Goal: Task Accomplishment & Management: Use online tool/utility

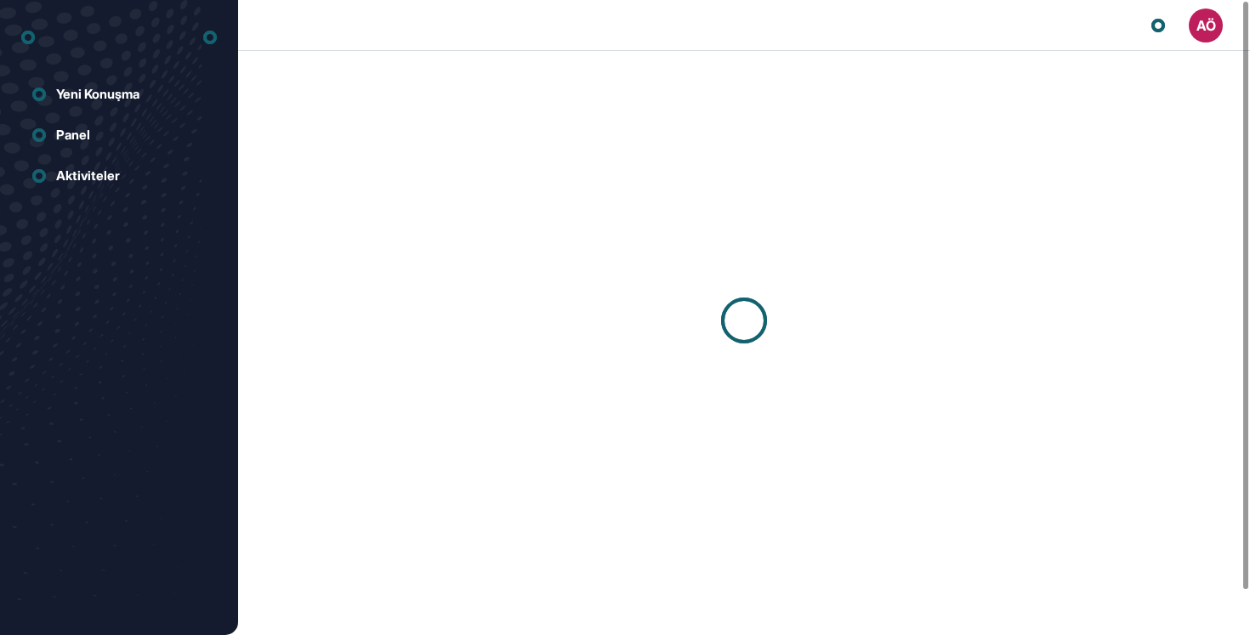
scroll to position [1, 1]
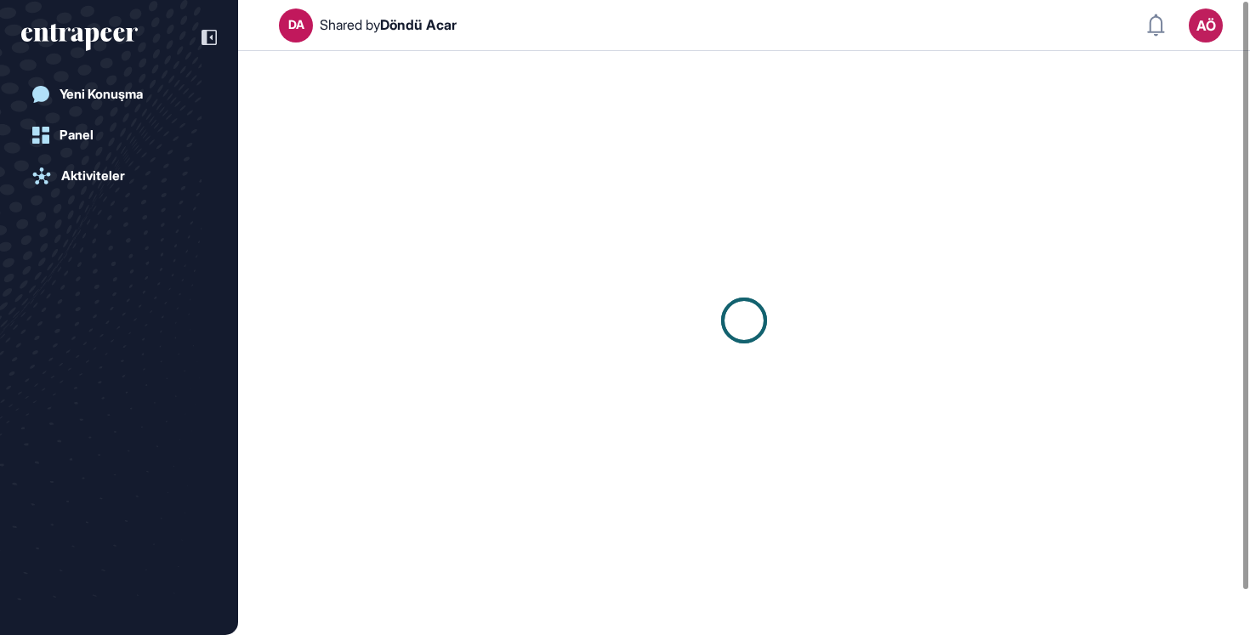
click at [121, 38] on icon "entrapeer-logo" at bounding box center [79, 37] width 116 height 27
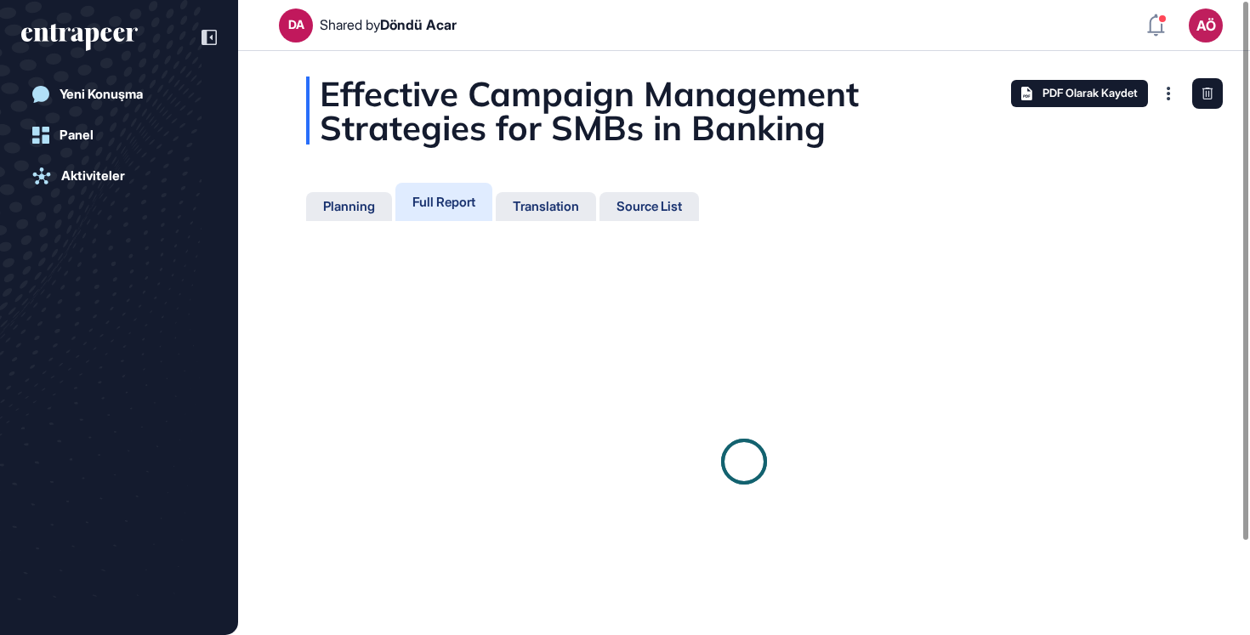
click at [121, 38] on icon "entrapeer-logo" at bounding box center [79, 37] width 116 height 27
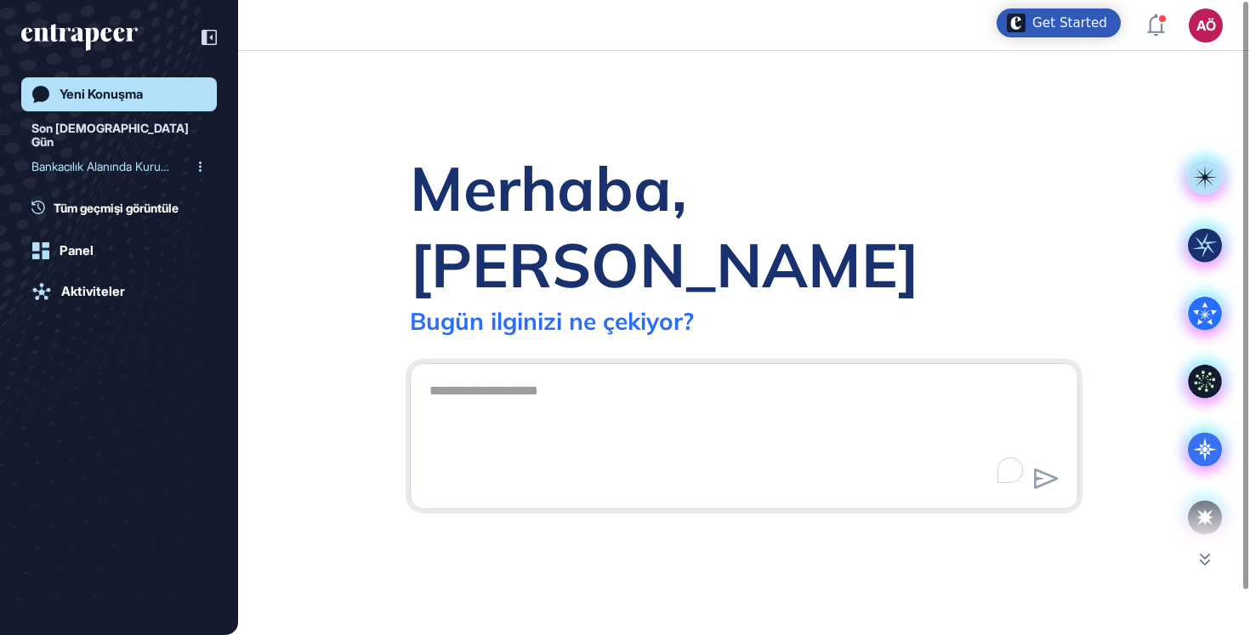
click at [105, 199] on span "Tüm geçmişi görüntüle" at bounding box center [116, 208] width 125 height 18
click at [111, 199] on span "Tüm geçmişi görüntüle" at bounding box center [116, 208] width 125 height 18
click at [1155, 39] on div "AÖ Panel Profil İçeriklerim Daha Fazla Veri İste" at bounding box center [1185, 26] width 76 height 34
click at [1213, 20] on div "AÖ" at bounding box center [1206, 26] width 34 height 34
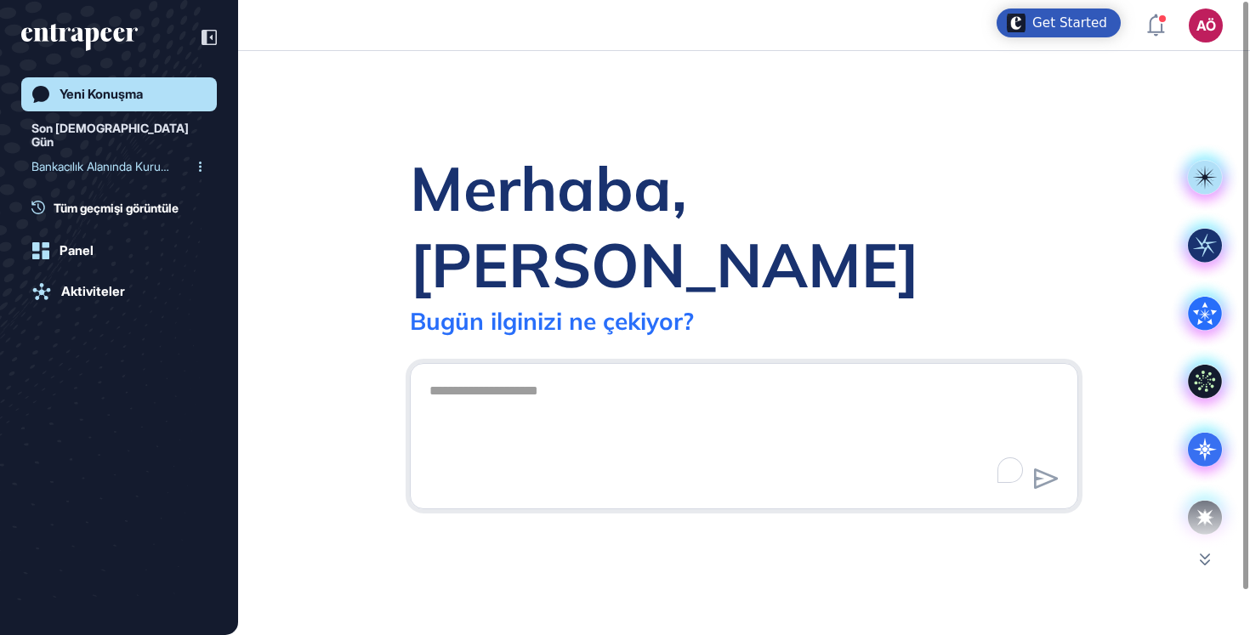
click at [1209, 34] on div "AÖ" at bounding box center [1206, 26] width 34 height 34
click at [523, 374] on textarea "To enrich screen reader interactions, please activate Accessibility in Grammarl…" at bounding box center [744, 433] width 650 height 119
click at [114, 154] on div "Bankacılık Alanında Kurum..." at bounding box center [112, 166] width 162 height 27
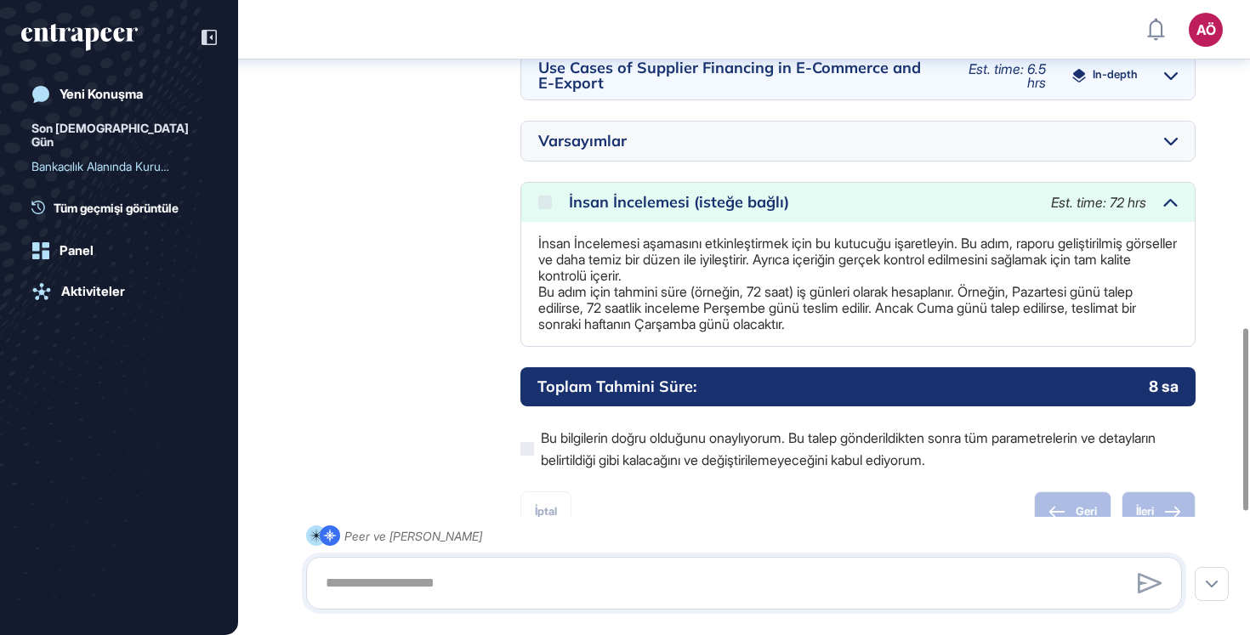
scroll to position [1575, 0]
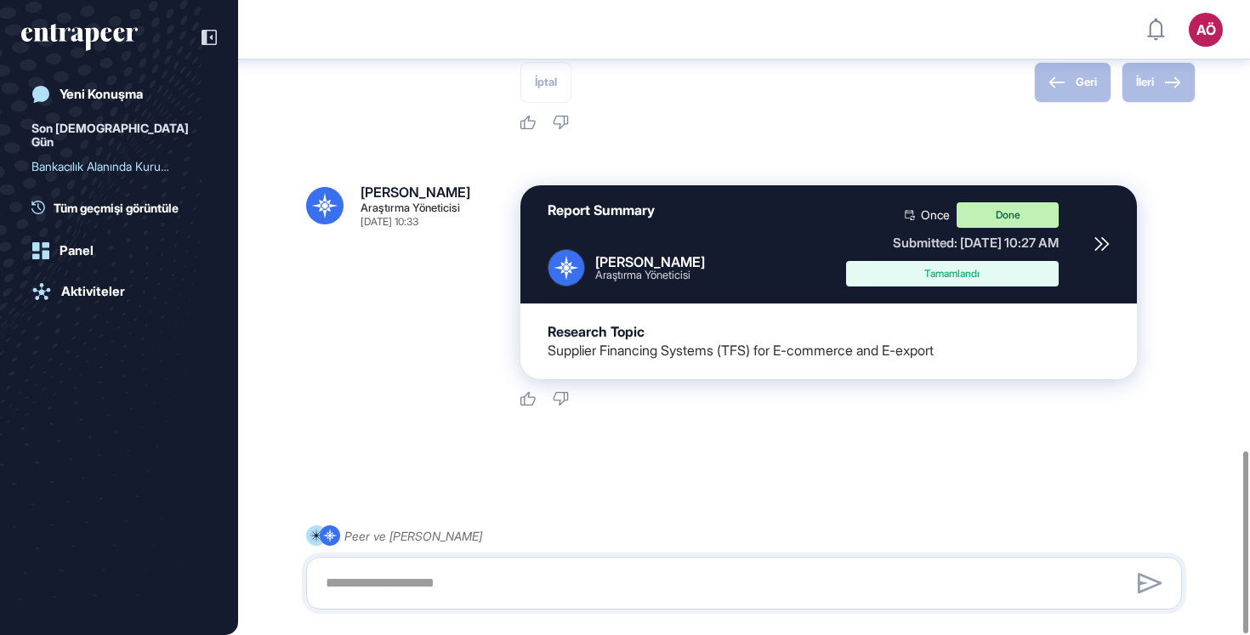
click at [974, 275] on div "Tamamlandı" at bounding box center [952, 274] width 187 height 10
click at [1102, 241] on icon at bounding box center [1101, 243] width 15 height 15
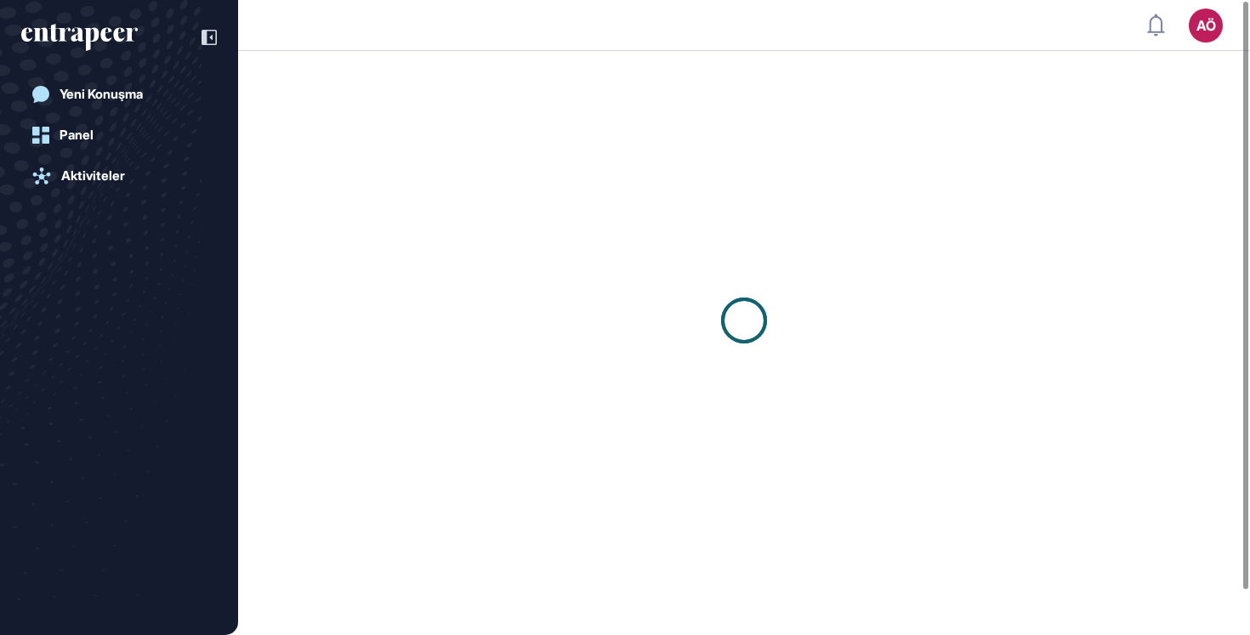
scroll to position [1, 1]
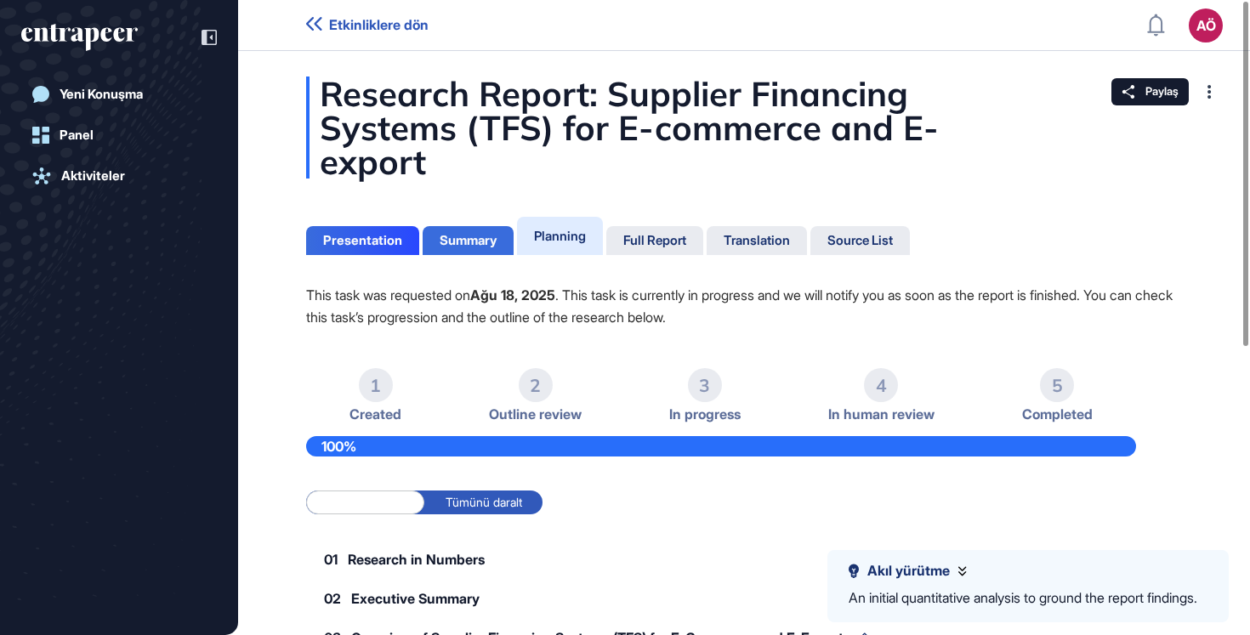
click at [463, 240] on div "Summary" at bounding box center [468, 240] width 57 height 15
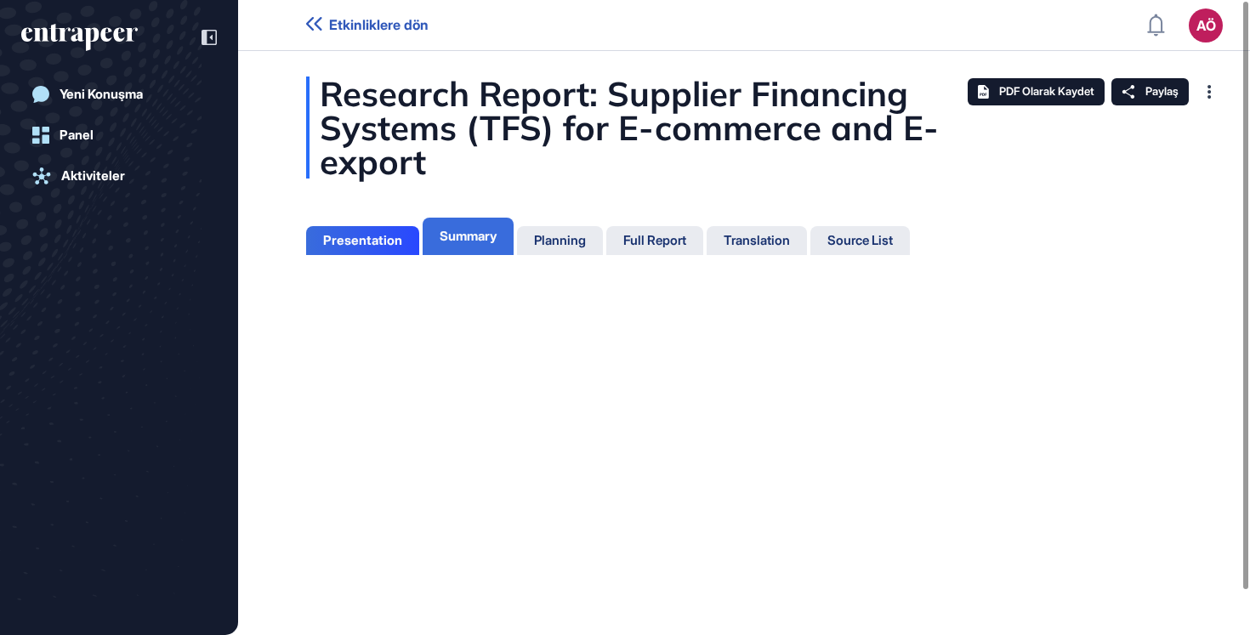
scroll to position [8, 1]
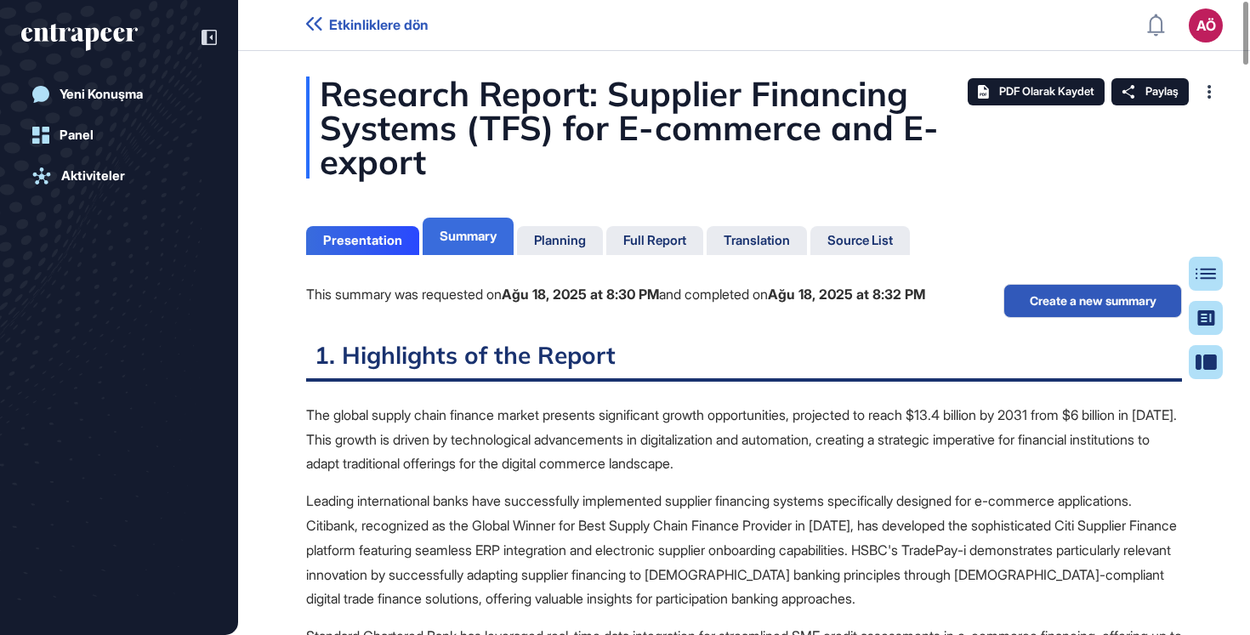
scroll to position [550, 4]
click at [670, 243] on div "Full Report" at bounding box center [654, 240] width 63 height 15
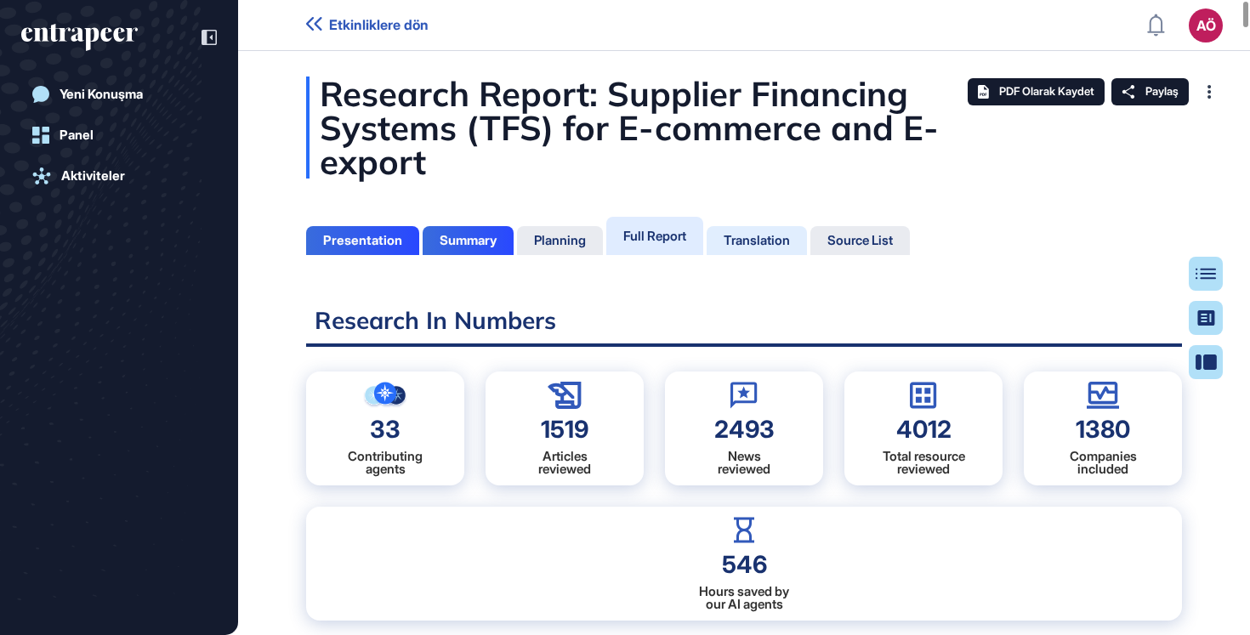
click at [766, 247] on div "Translation" at bounding box center [757, 240] width 66 height 15
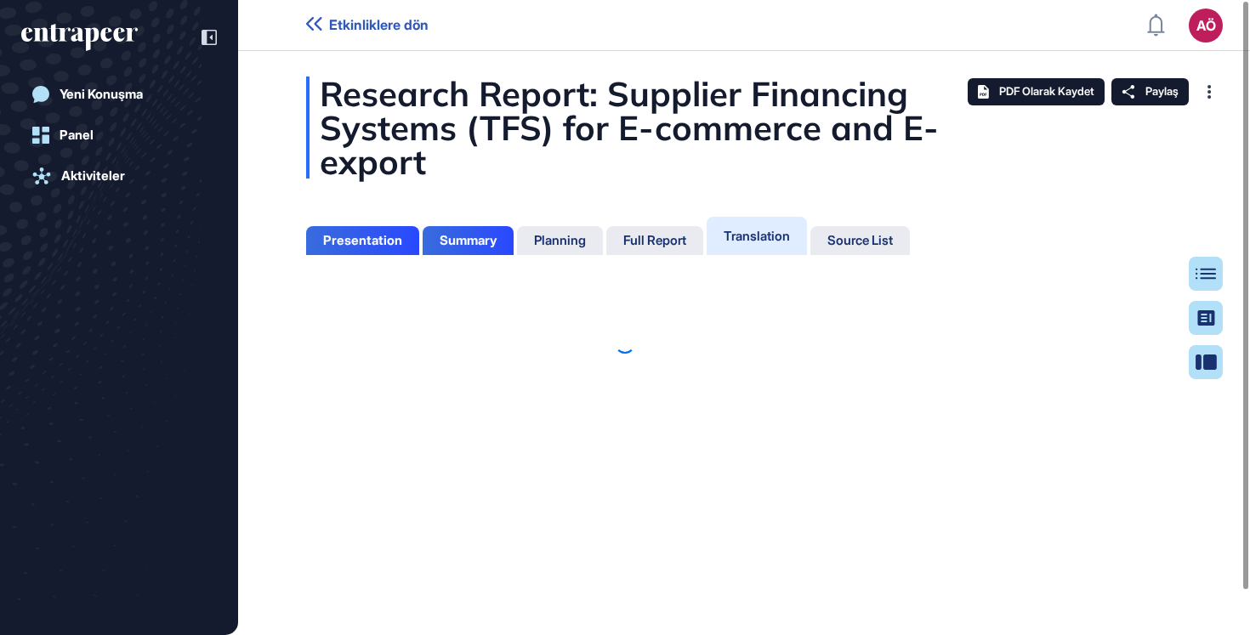
scroll to position [550, 4]
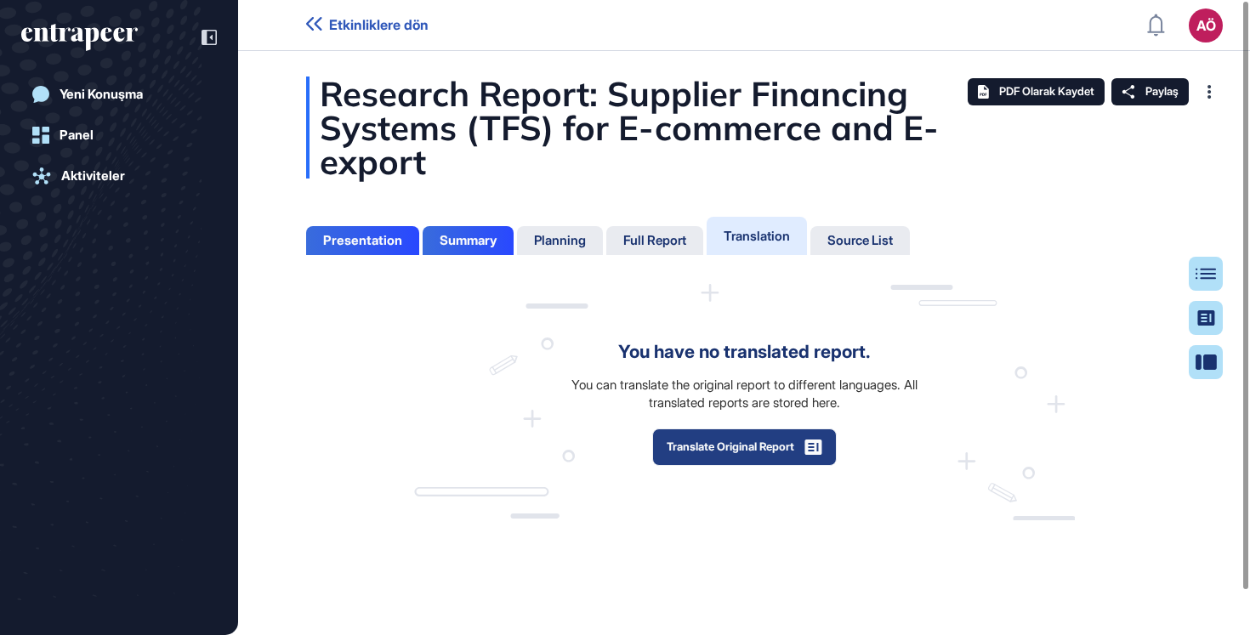
click at [753, 444] on button "Translate Original Report" at bounding box center [744, 447] width 185 height 37
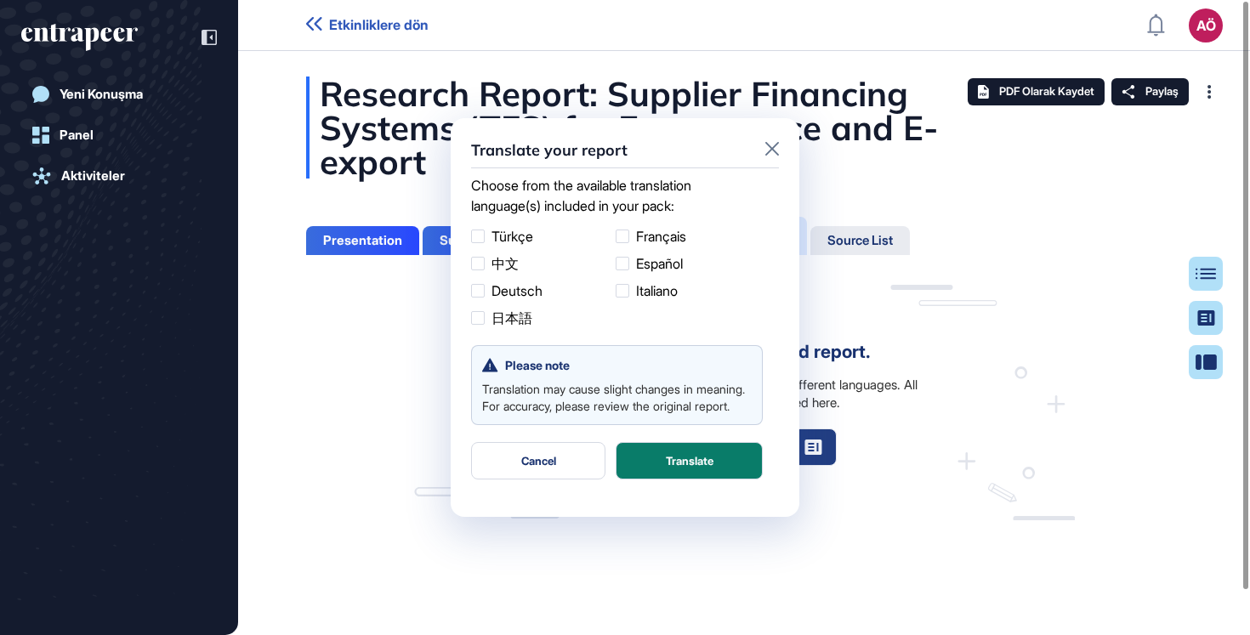
scroll to position [1, 1]
click at [505, 228] on label "Türkçe" at bounding box center [540, 236] width 138 height 20
click at [719, 470] on button "Translate" at bounding box center [689, 460] width 147 height 37
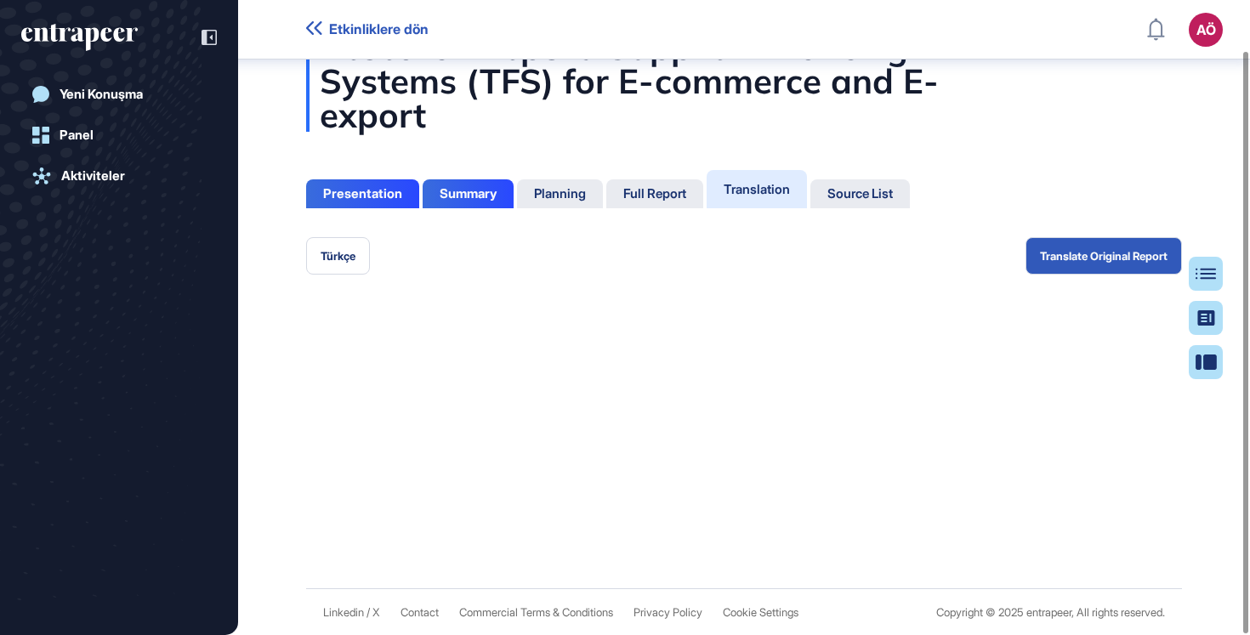
scroll to position [56, 0]
click at [381, 192] on div "Presentation" at bounding box center [362, 192] width 79 height 15
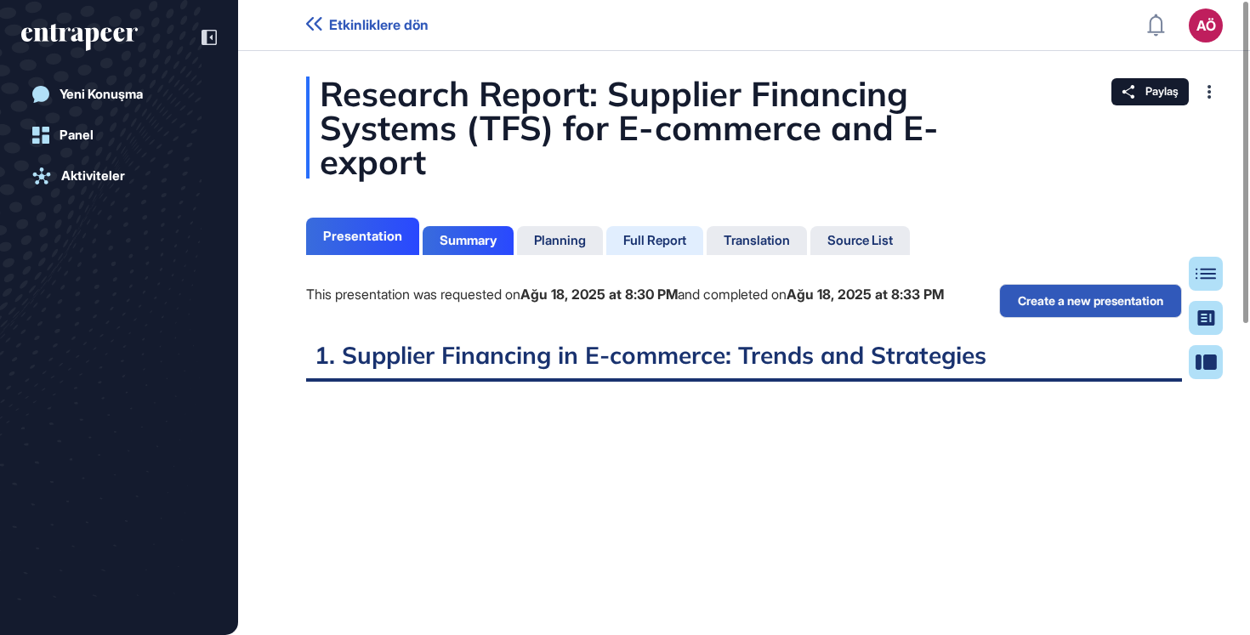
click at [707, 231] on div "Full Report" at bounding box center [757, 240] width 100 height 29
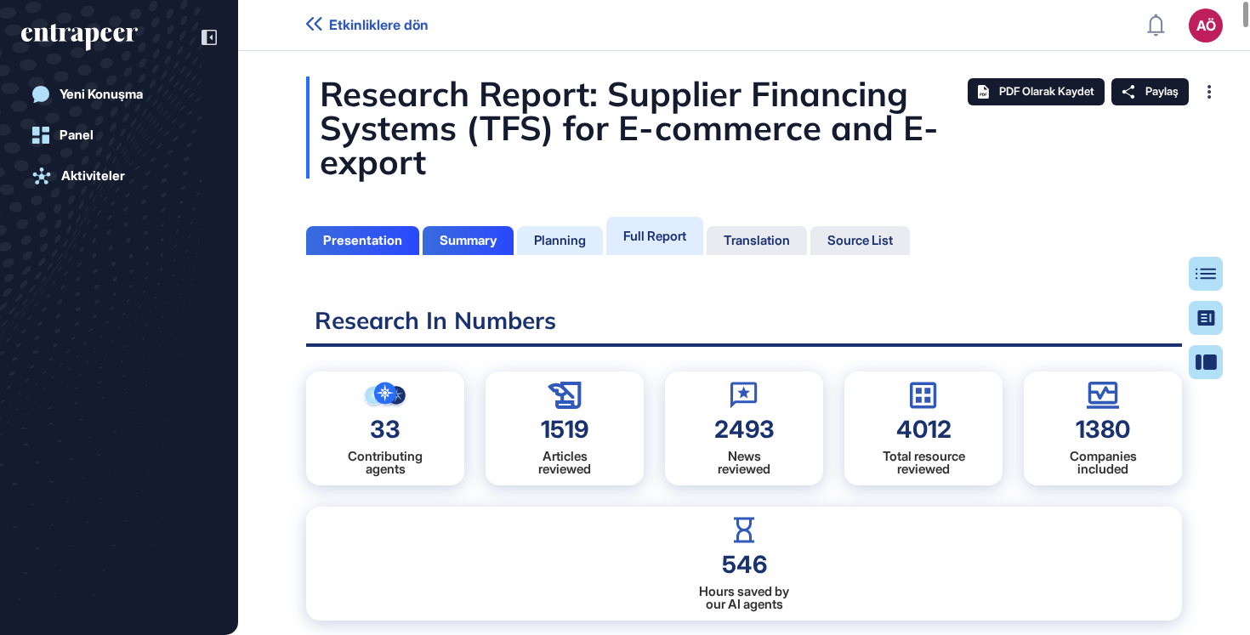
click at [565, 235] on div "Planning" at bounding box center [560, 240] width 52 height 15
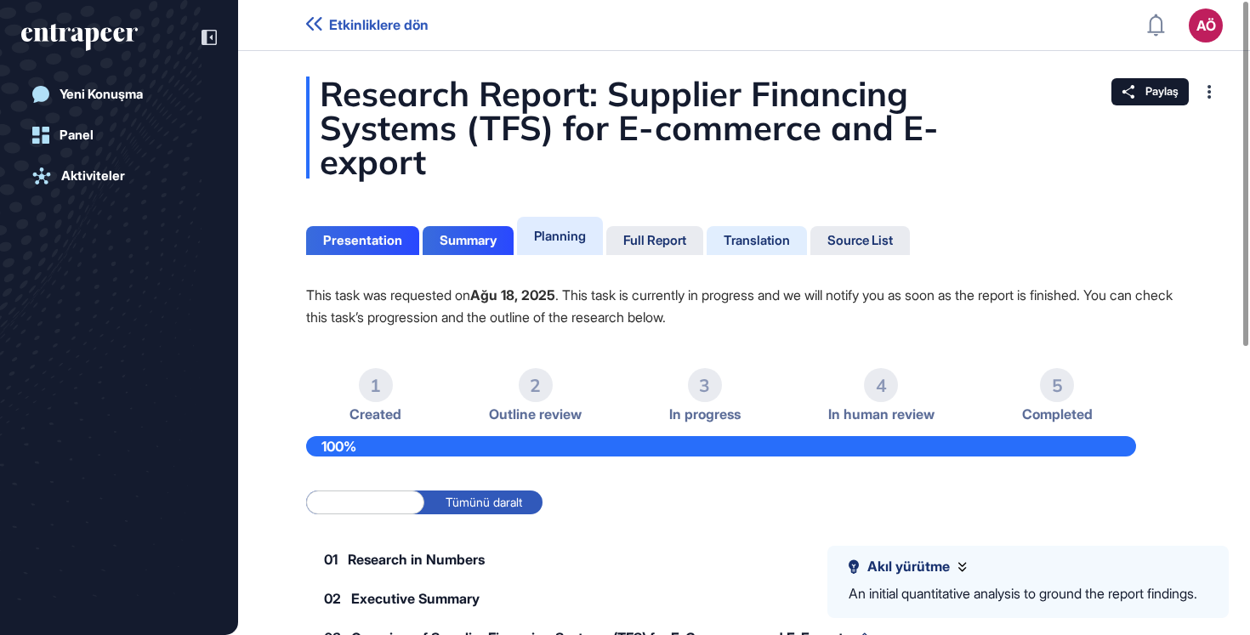
click at [763, 242] on div "Translation" at bounding box center [757, 240] width 66 height 15
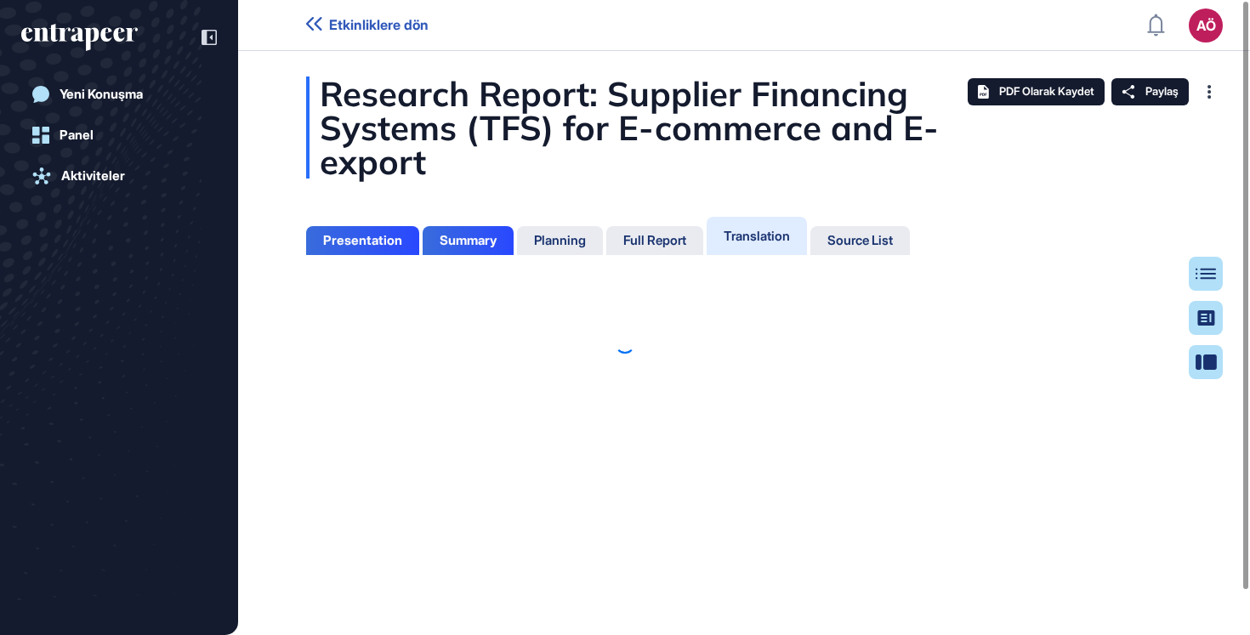
scroll to position [8, 1]
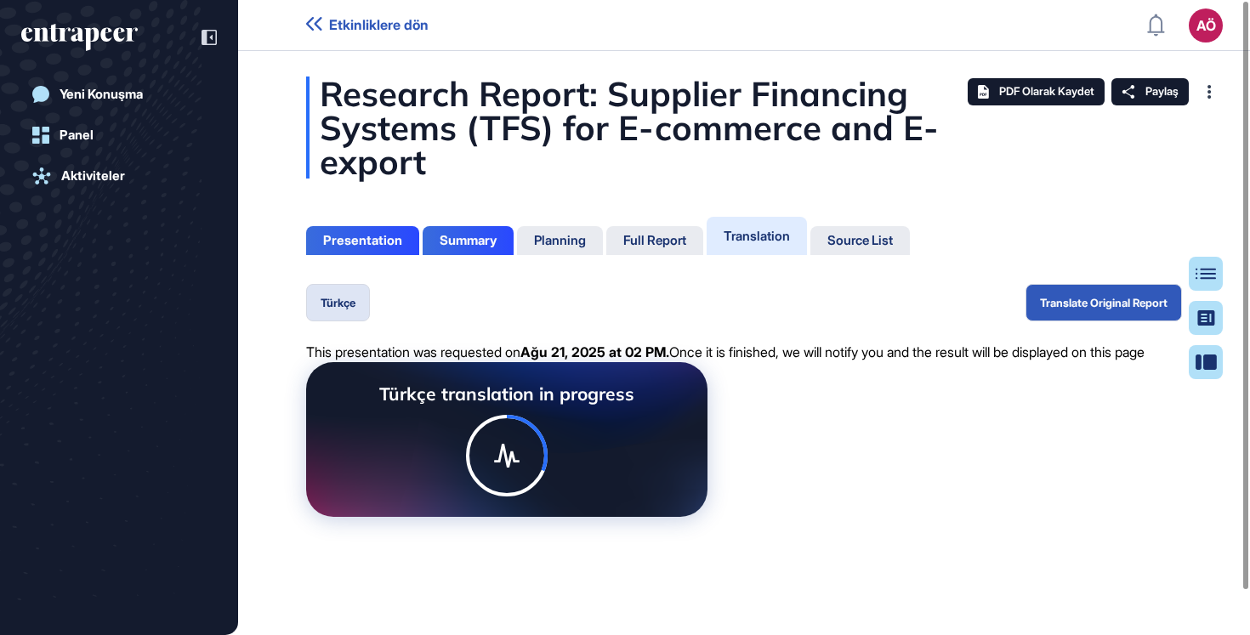
click at [679, 245] on div "Full Report" at bounding box center [654, 240] width 63 height 15
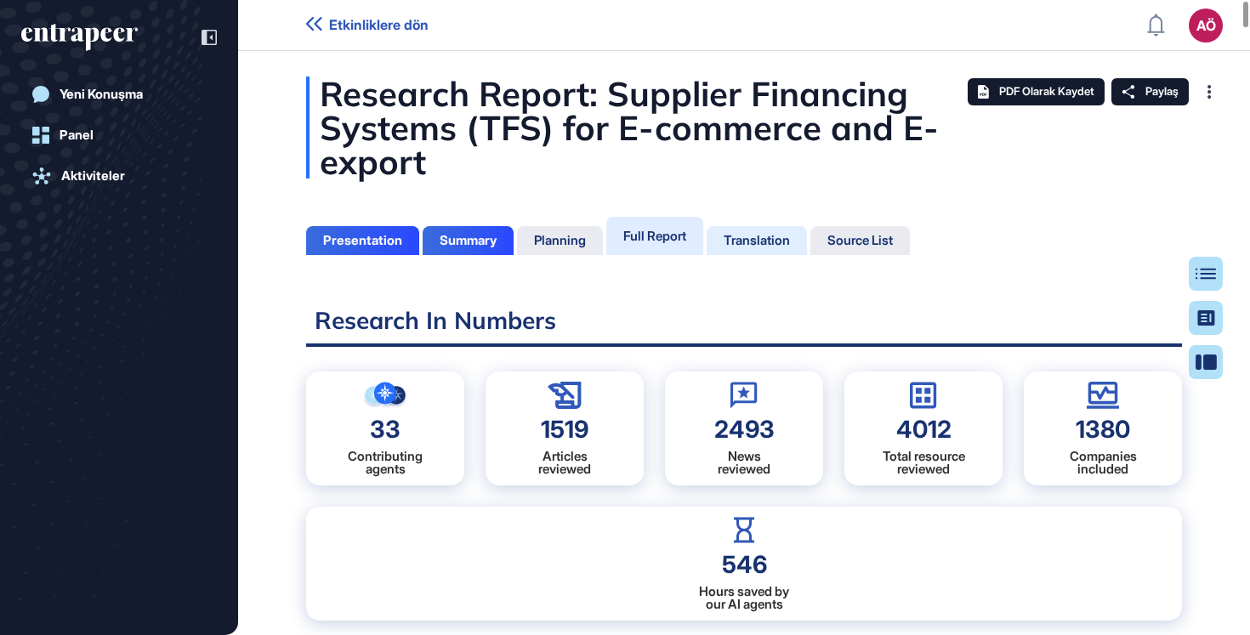
click at [775, 238] on div "Translation" at bounding box center [757, 240] width 66 height 15
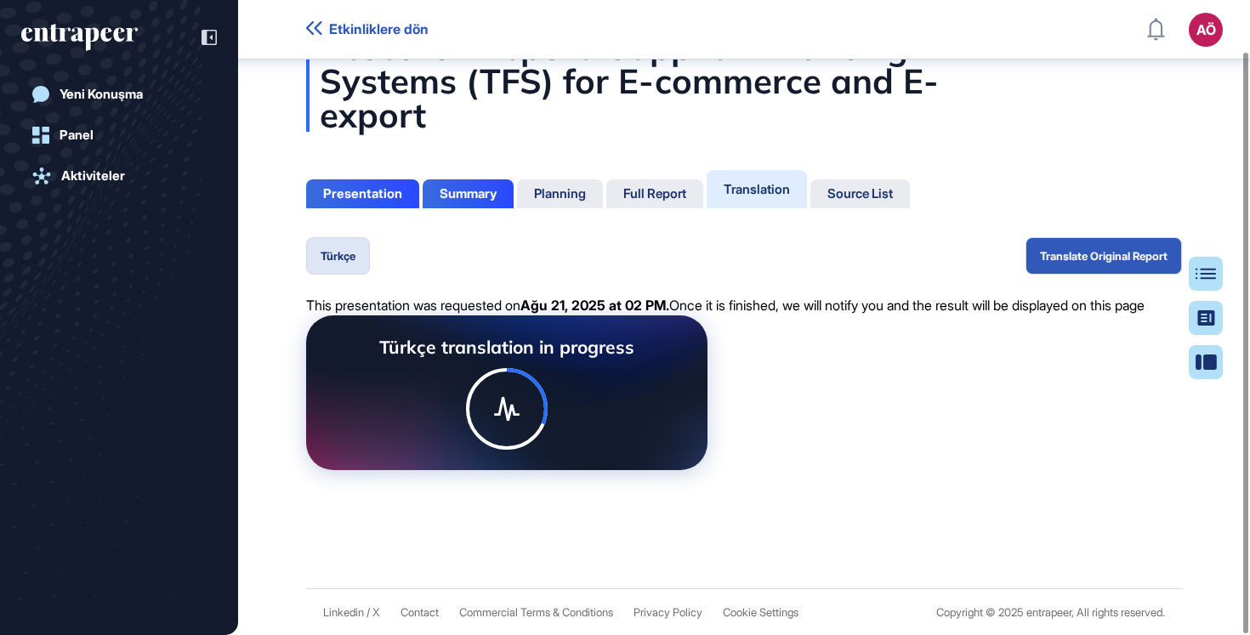
scroll to position [56, 0]
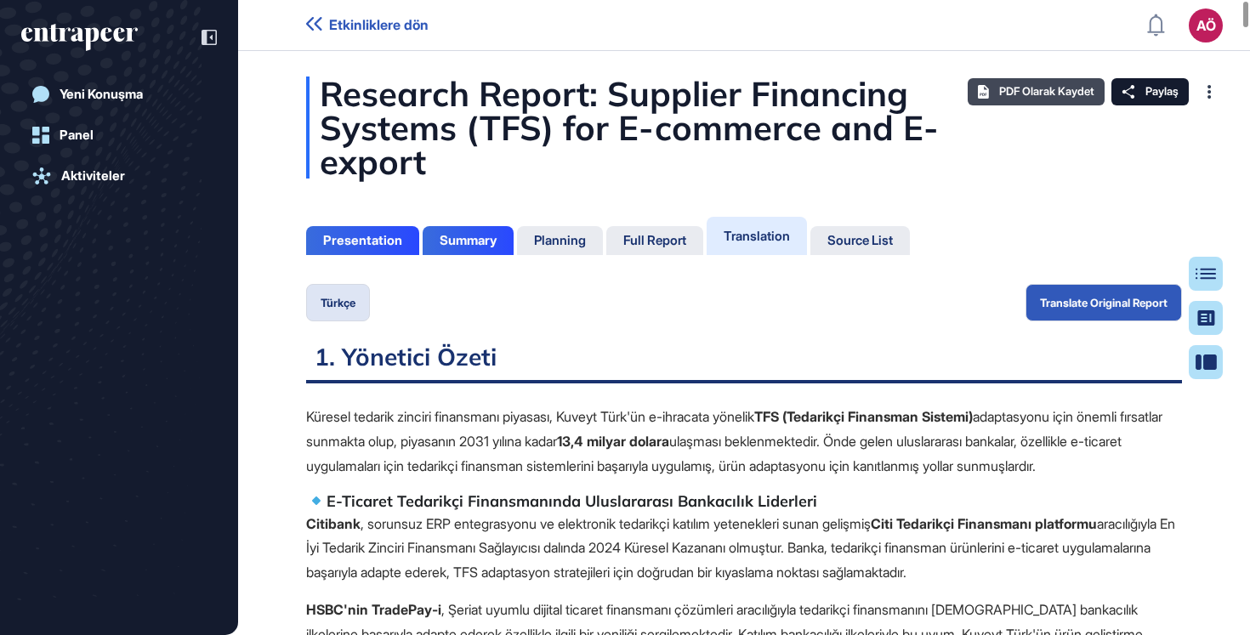
click at [1018, 95] on span "PDF Olarak Kaydet" at bounding box center [1046, 92] width 95 height 14
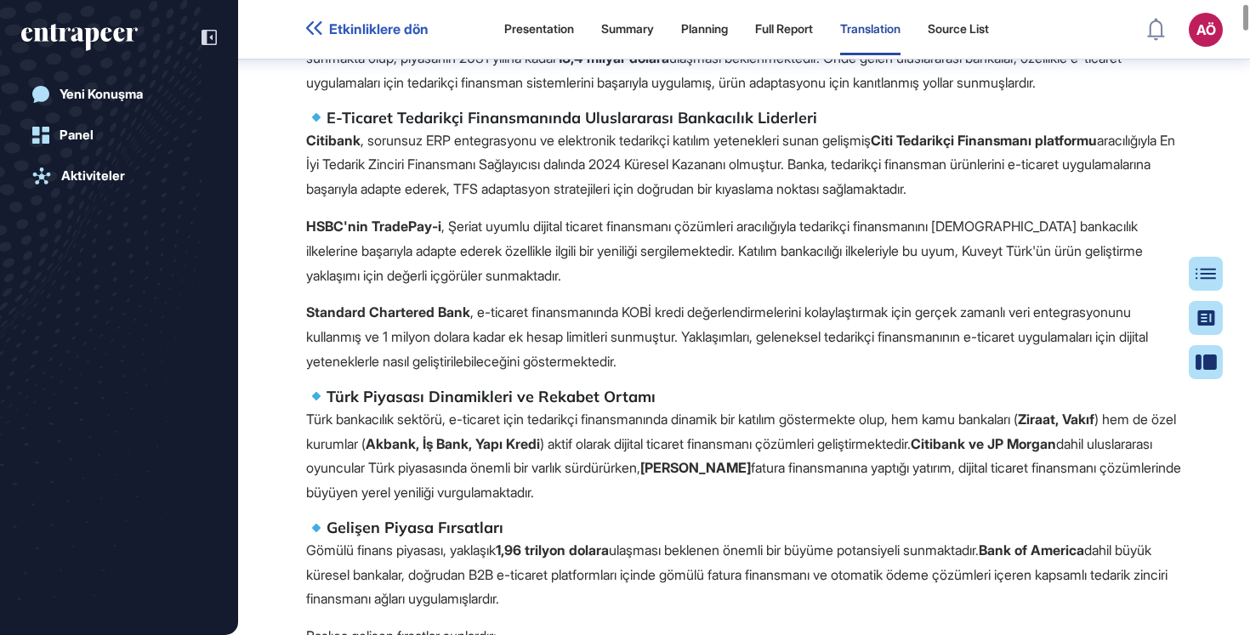
scroll to position [354, 0]
